Goal: Information Seeking & Learning: Learn about a topic

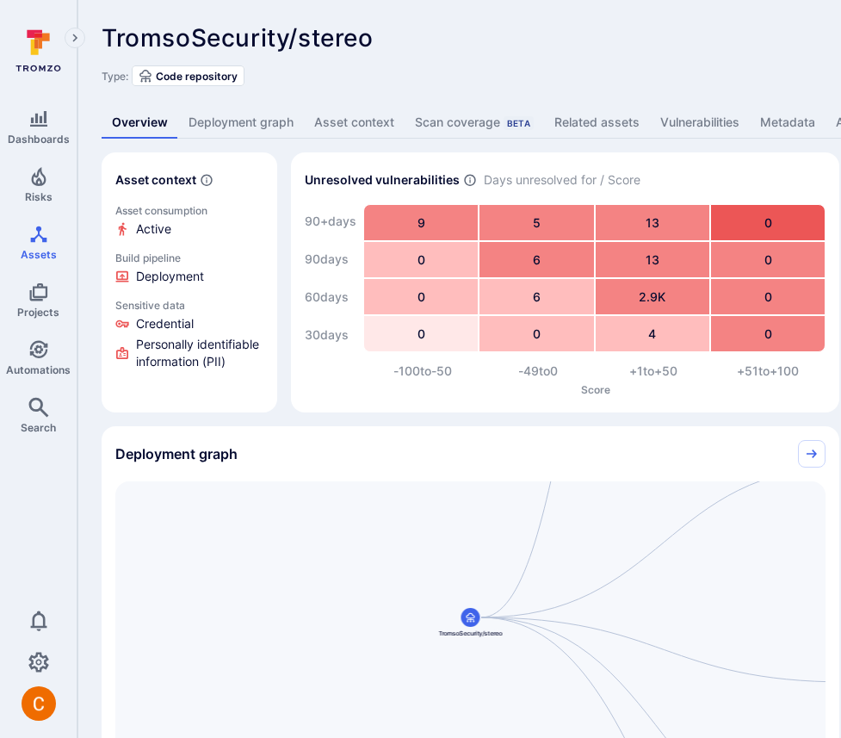
click at [226, 136] on link "Deployment graph" at bounding box center [241, 123] width 126 height 32
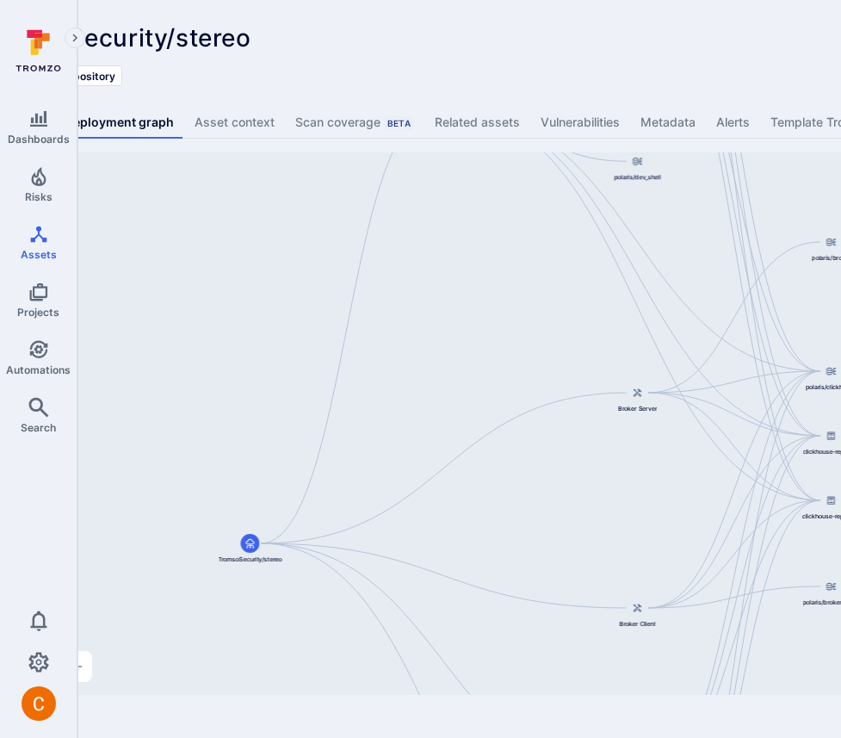
scroll to position [0, 206]
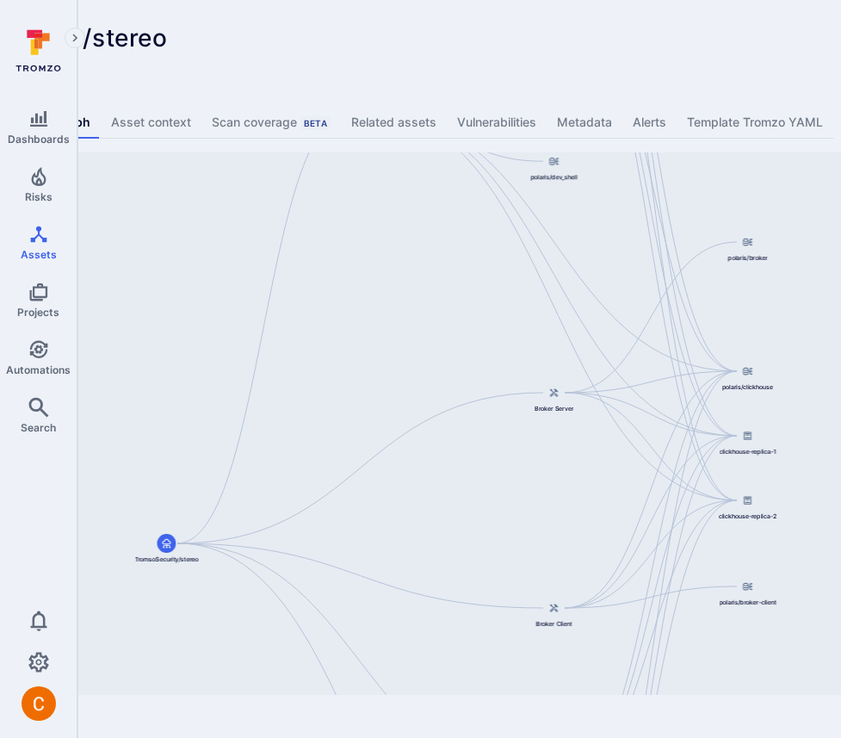
click at [354, 415] on div "Django Application TromsoSecurity/stereo Broker Server Broker Client Cube.js An…" at bounding box center [457, 423] width 1123 height 543
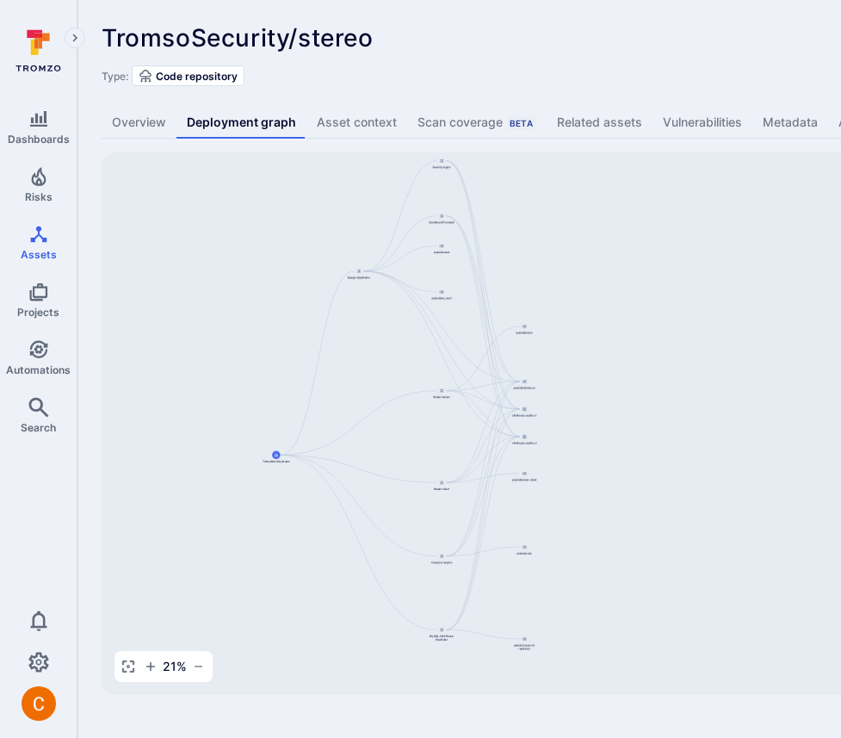
drag, startPoint x: 392, startPoint y: 409, endPoint x: 129, endPoint y: 389, distance: 263.4
click at [129, 389] on div "Django Application TromsoSecurity/stereo Broker Server Broker Client Cube.js An…" at bounding box center [663, 423] width 1123 height 543
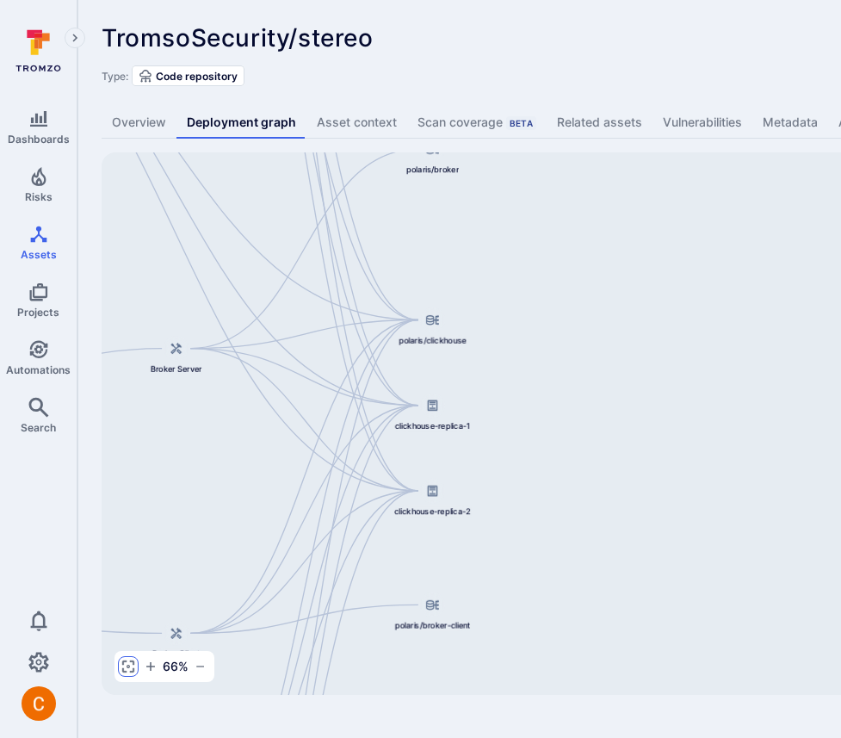
click at [133, 670] on icon "button" at bounding box center [128, 667] width 12 height 12
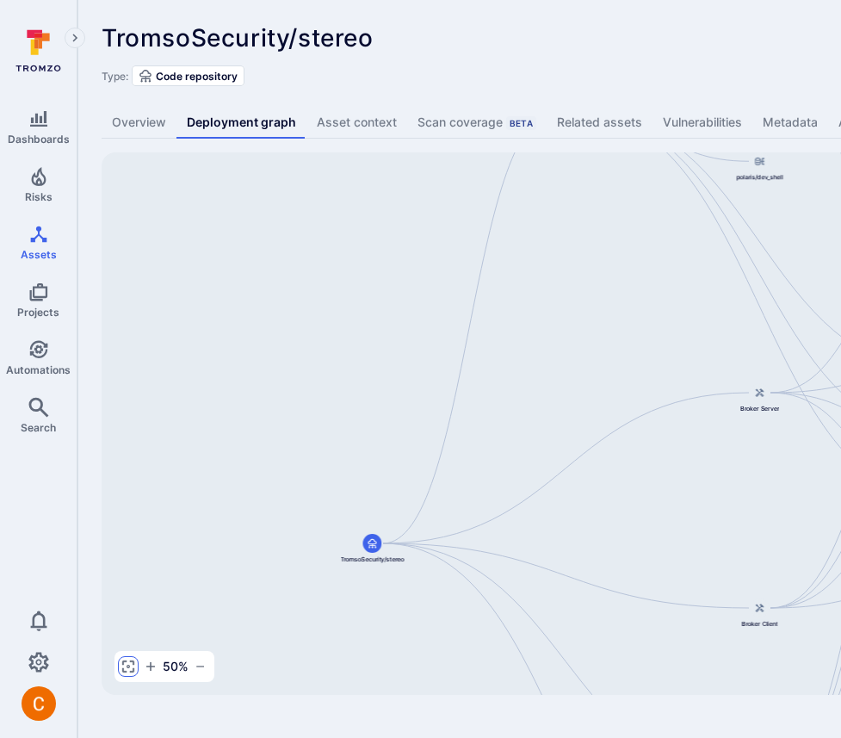
click at [133, 670] on icon "button" at bounding box center [128, 667] width 12 height 12
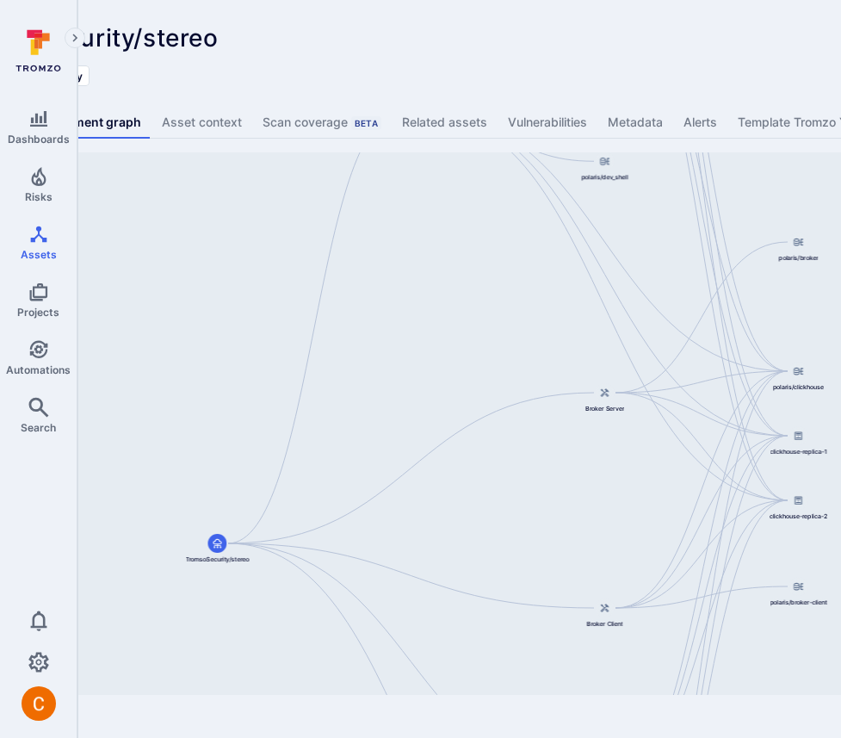
scroll to position [0, 111]
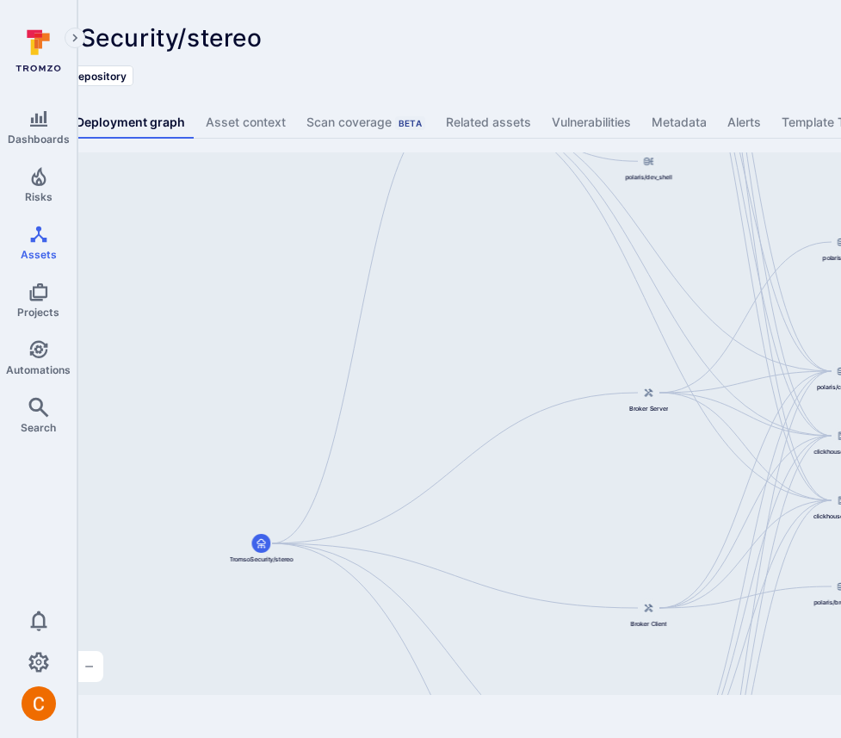
click at [646, 39] on div "TromsoSecurity/stereo ... Show more" at bounding box center [425, 38] width 868 height 28
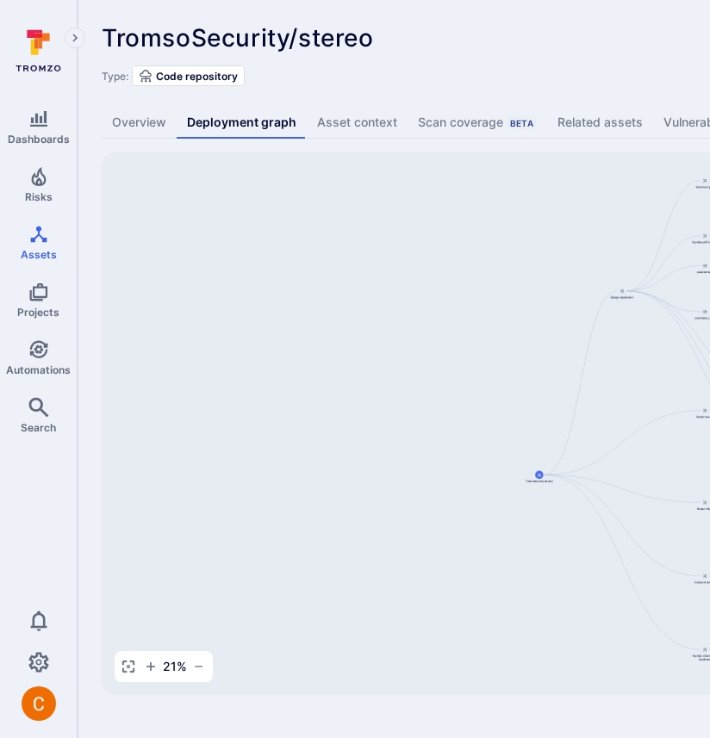
click at [544, 19] on div "TromsoSecurity/stereo ... Show more Type: Code repository Overview Deployment g…" at bounding box center [659, 359] width 1163 height 719
drag, startPoint x: 578, startPoint y: 450, endPoint x: 310, endPoint y: 520, distance: 276.8
click at [310, 520] on div "Django Application TromsoSecurity/stereo Broker Server Broker Client Cube.js An…" at bounding box center [663, 423] width 1123 height 543
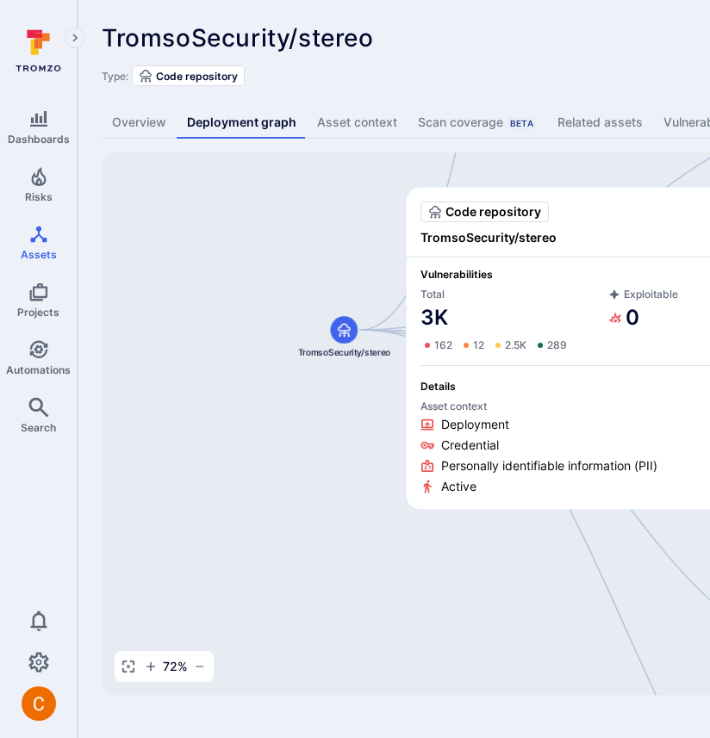
click at [643, 241] on body "Dashboards Risks Assets Projects Automations Search 0 Assets Assets Pull reques…" at bounding box center [355, 369] width 710 height 738
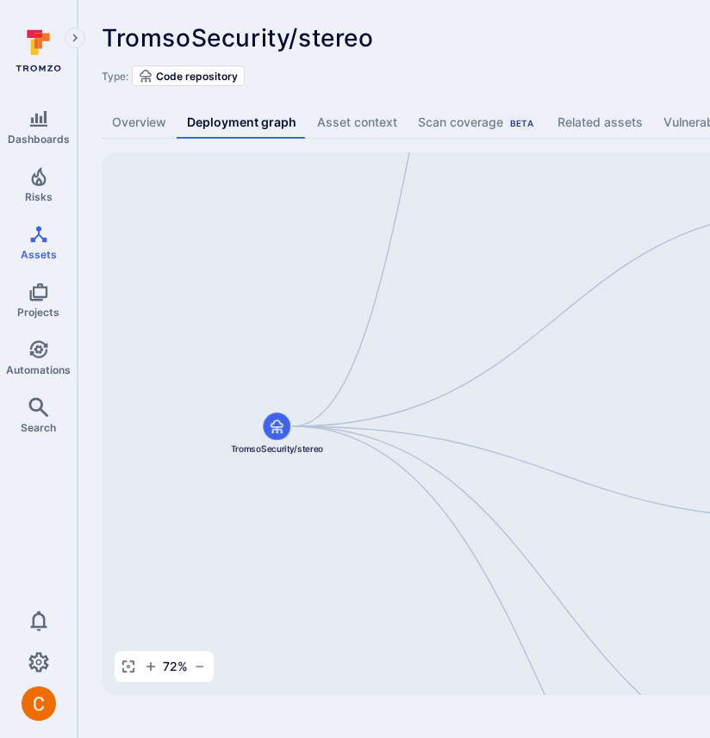
drag, startPoint x: 512, startPoint y: 329, endPoint x: 447, endPoint y: 425, distance: 116.6
click at [447, 425] on div "Django Application TromsoSecurity/stereo Broker Server Broker Client Cube.js An…" at bounding box center [663, 423] width 1123 height 543
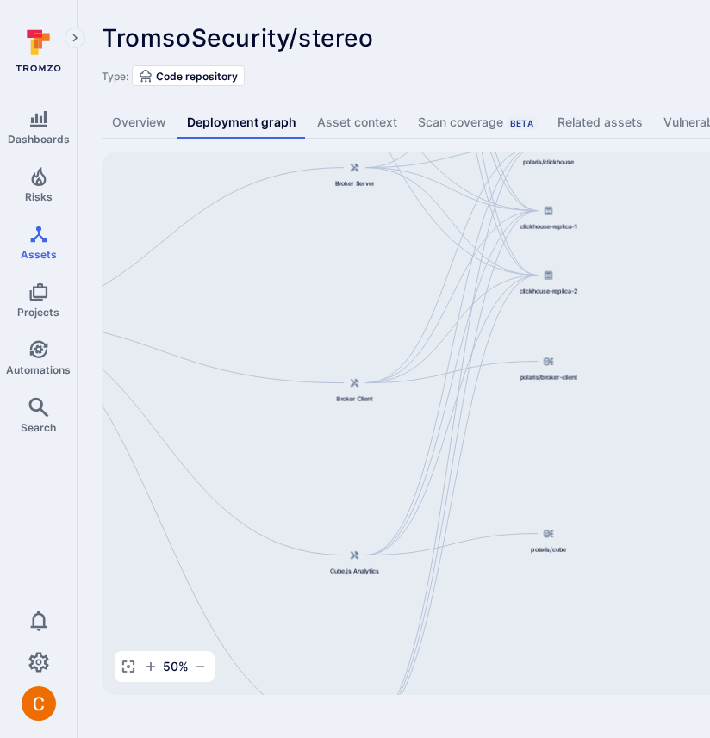
drag, startPoint x: 449, startPoint y: 401, endPoint x: 96, endPoint y: 298, distance: 366.9
click at [96, 298] on div "TromsoSecurity/stereo ... Show more Type: Code repository Overview Deployment g…" at bounding box center [659, 359] width 1163 height 719
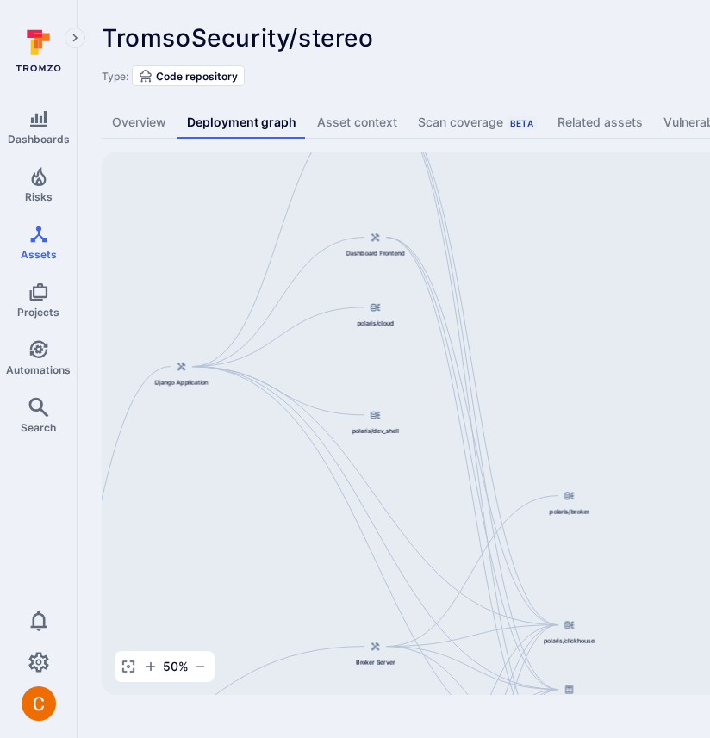
drag, startPoint x: 301, startPoint y: 258, endPoint x: 318, endPoint y: 734, distance: 475.8
click at [318, 737] on body "Dashboards Risks Assets Projects Automations Search 0 Assets Assets Pull reques…" at bounding box center [355, 369] width 710 height 738
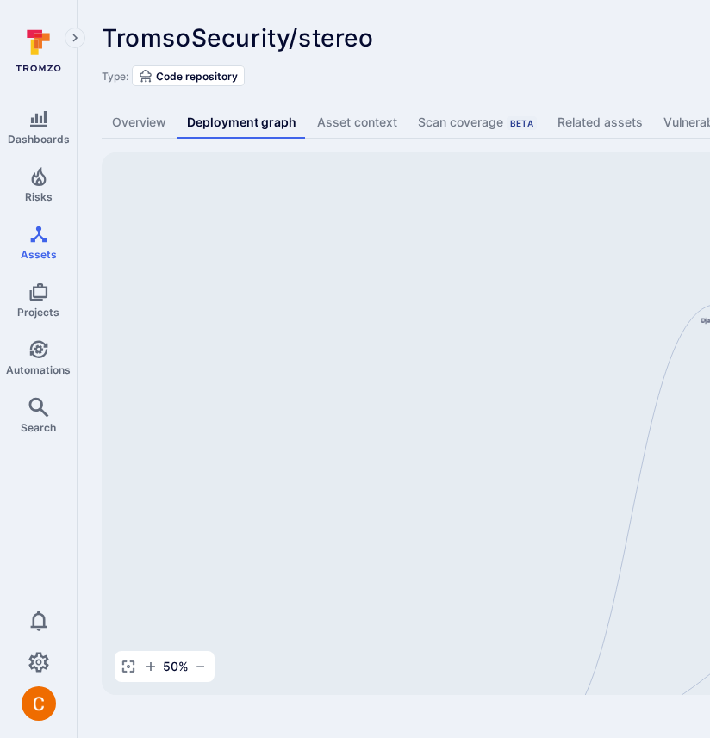
drag, startPoint x: 288, startPoint y: 402, endPoint x: 836, endPoint y: 342, distance: 552.0
click at [709, 342] on html "Dashboards Risks Assets Projects Automations Search 0 Assets Assets Pull reques…" at bounding box center [355, 369] width 710 height 738
drag, startPoint x: 520, startPoint y: 530, endPoint x: 419, endPoint y: 132, distance: 410.7
click at [419, 132] on div "TromsoSecurity/stereo ... Show more Type: Code repository Overview Deployment g…" at bounding box center [659, 359] width 1163 height 719
click at [575, 35] on div "TromsoSecurity/stereo ... Show more" at bounding box center [536, 38] width 868 height 28
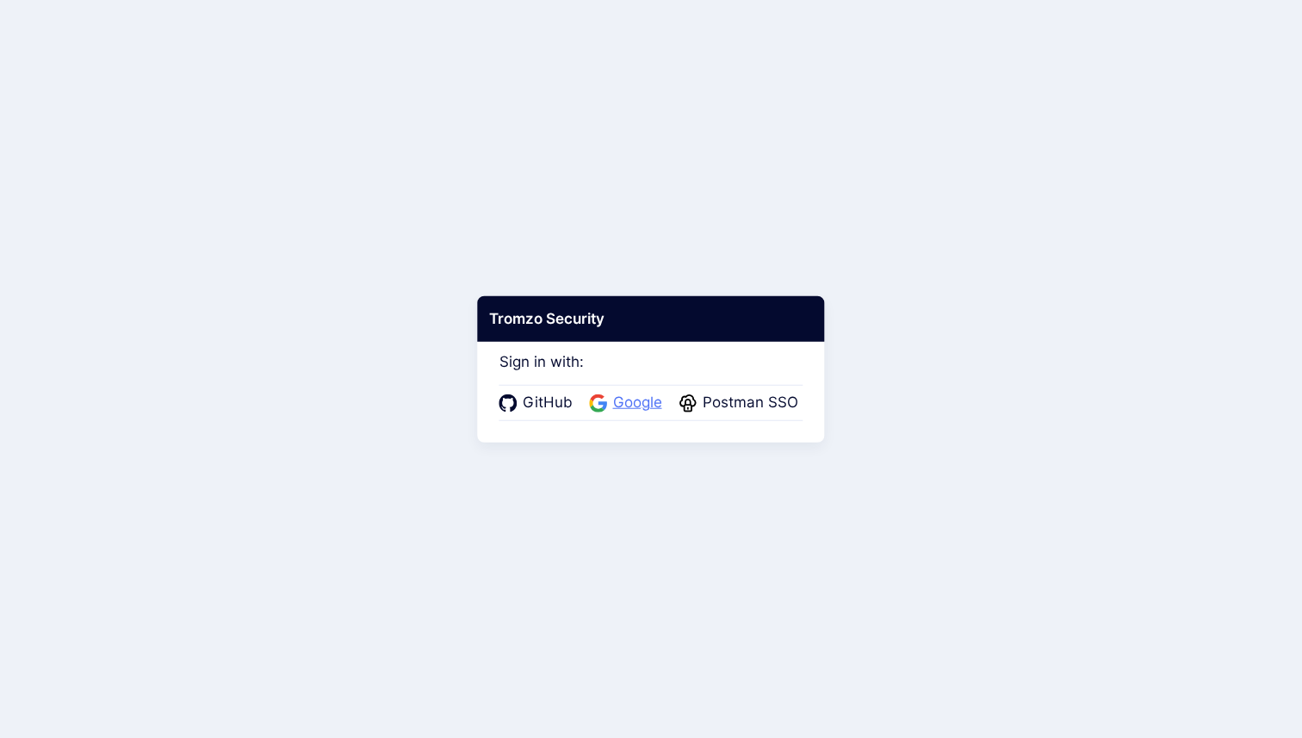
click at [622, 409] on span "Google" at bounding box center [637, 403] width 59 height 22
